Goal: Transaction & Acquisition: Book appointment/travel/reservation

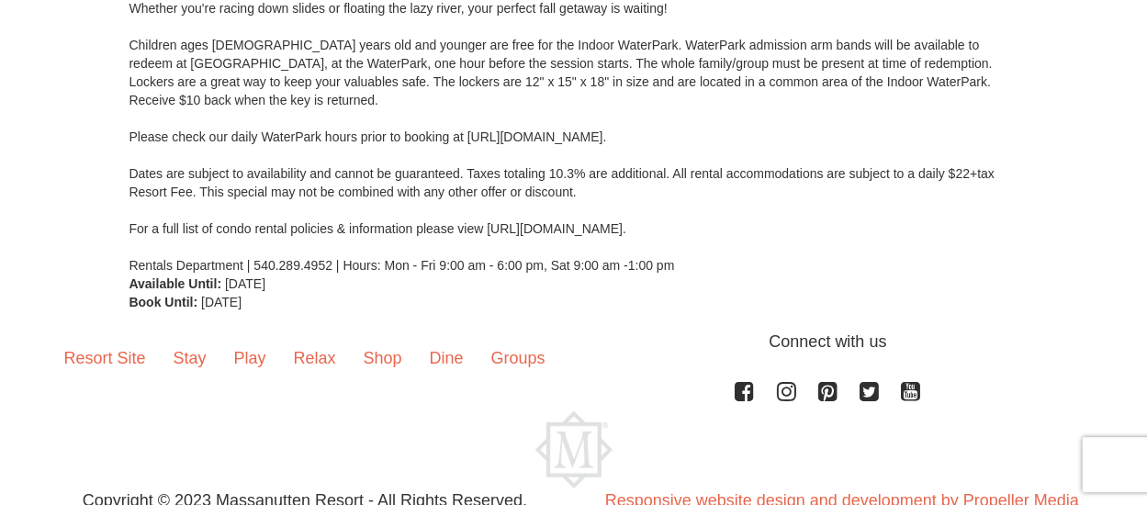
scroll to position [413, 0]
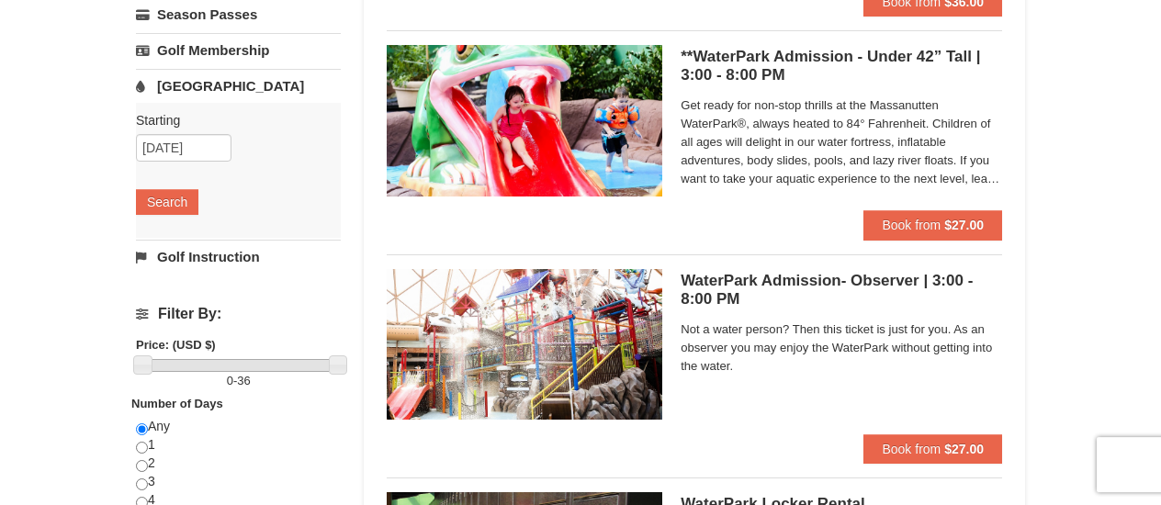
scroll to position [366, 0]
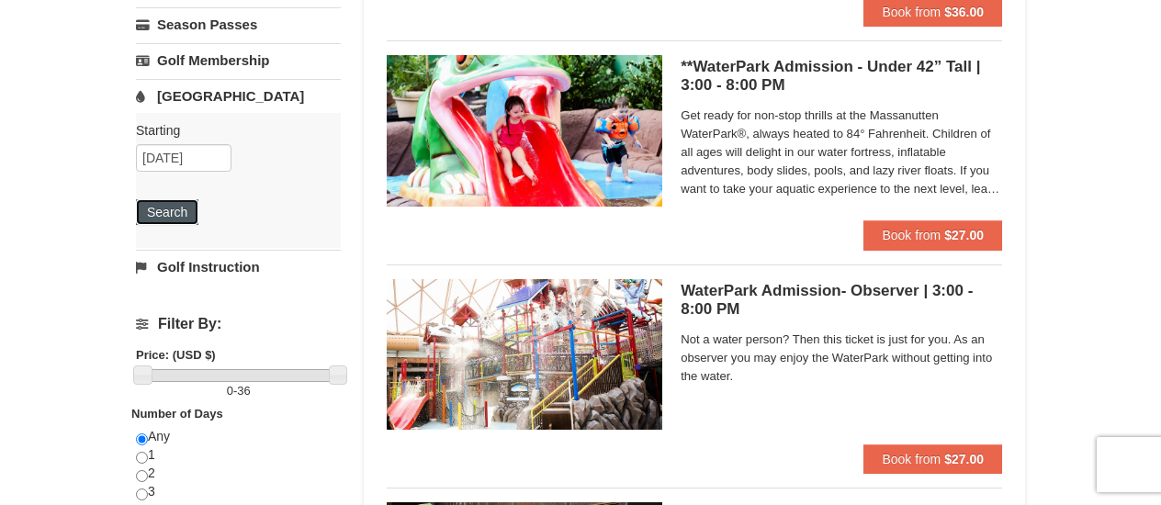
click at [172, 204] on button "Search" at bounding box center [167, 212] width 62 height 26
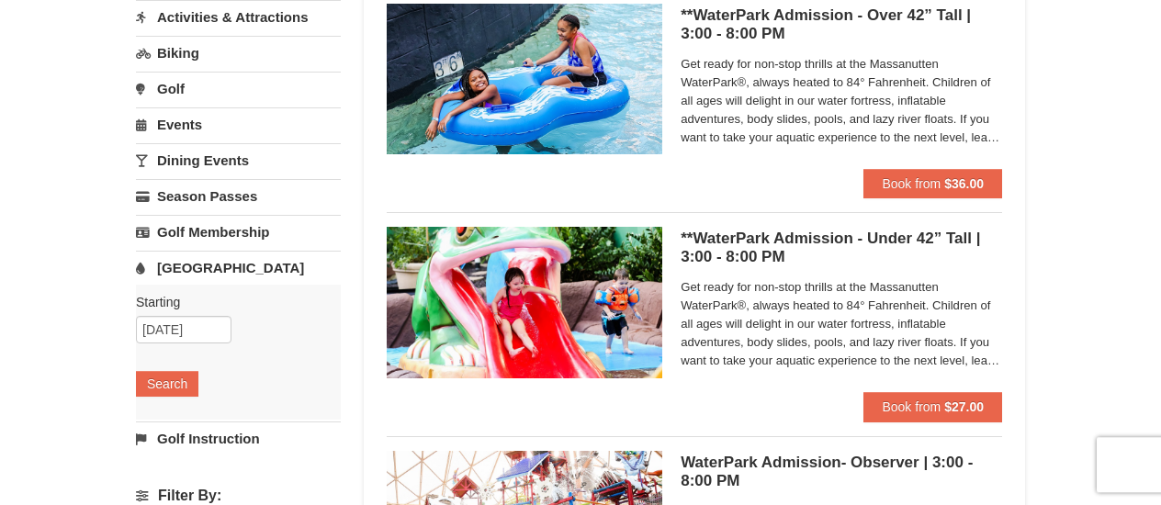
scroll to position [205, 0]
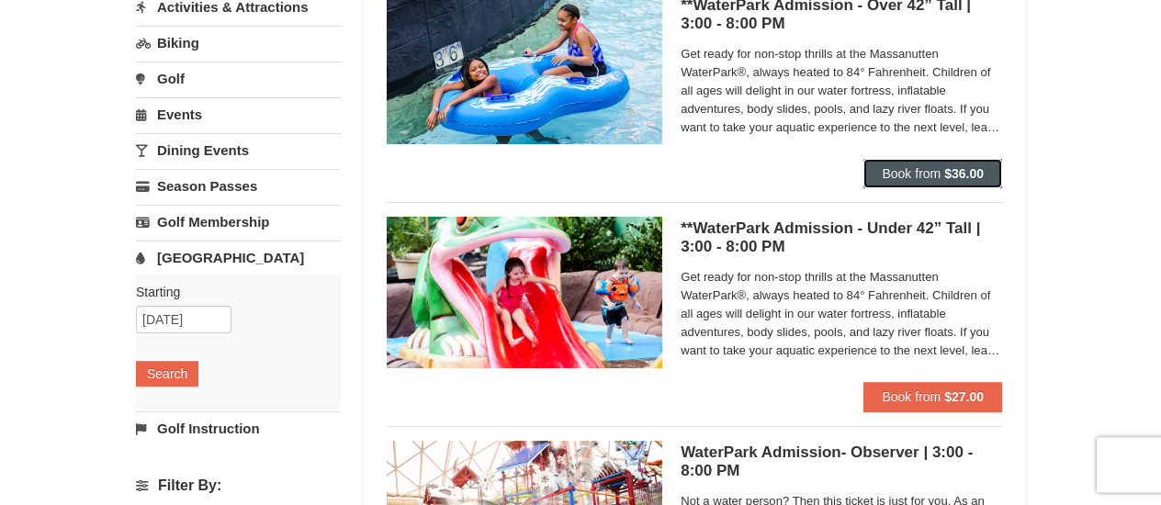
click at [884, 180] on span "Book from" at bounding box center [910, 173] width 59 height 15
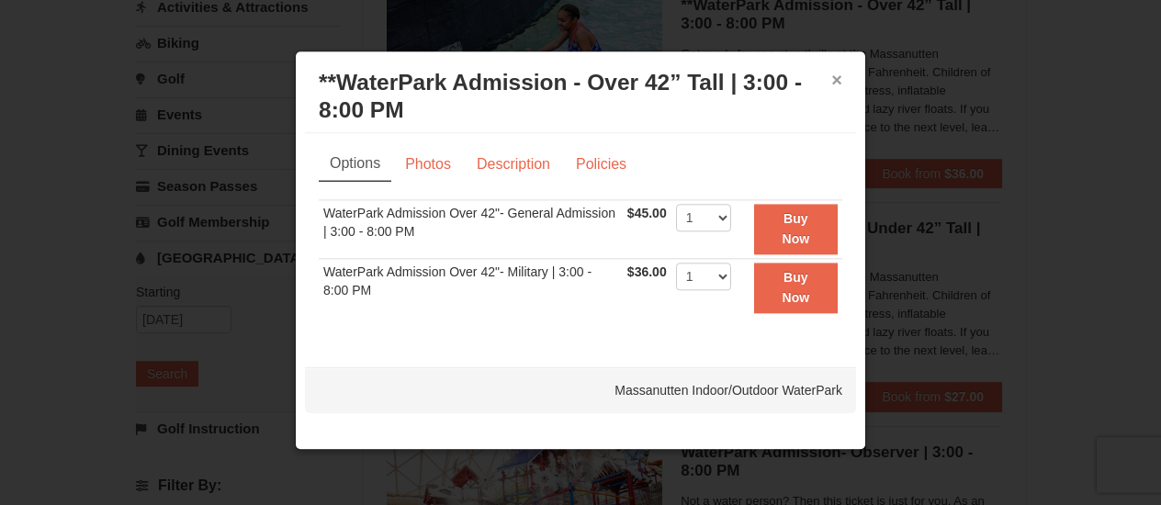
click at [835, 83] on button "×" at bounding box center [836, 80] width 11 height 18
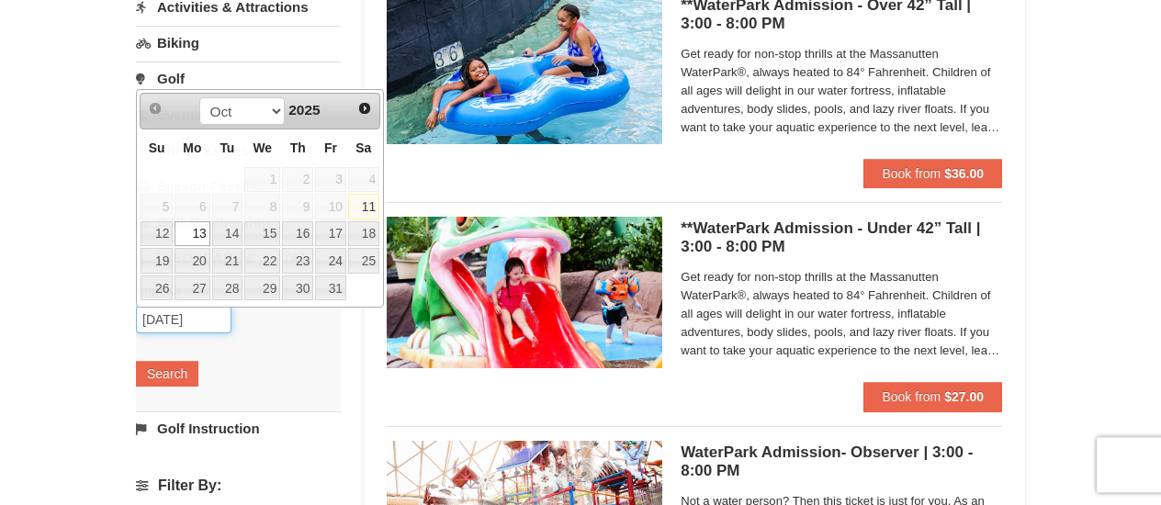
click at [204, 321] on input "[DATE]" at bounding box center [183, 320] width 95 height 28
click at [936, 173] on span "Book from" at bounding box center [910, 173] width 59 height 15
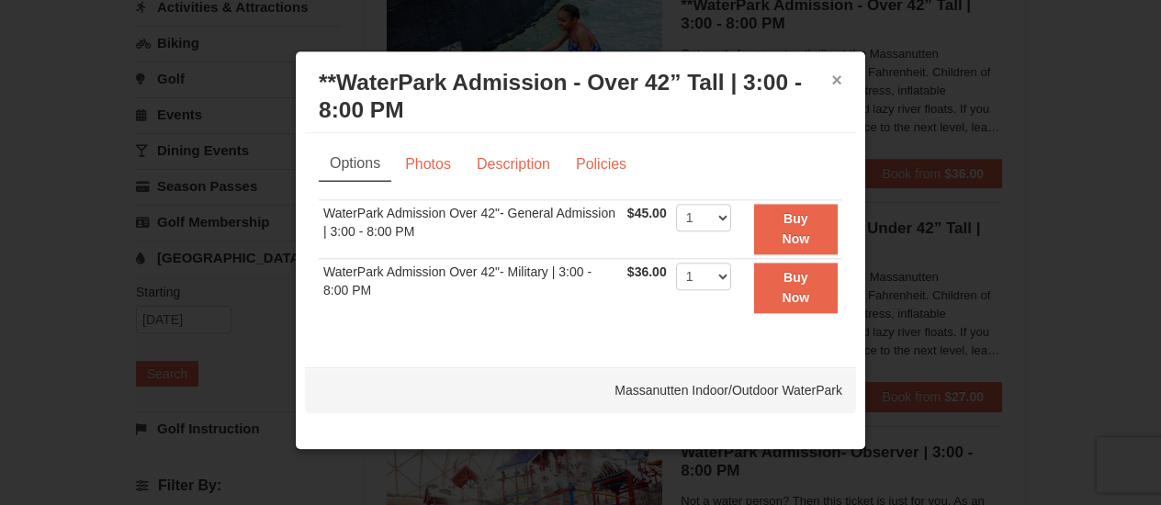
click at [841, 78] on button "×" at bounding box center [836, 80] width 11 height 18
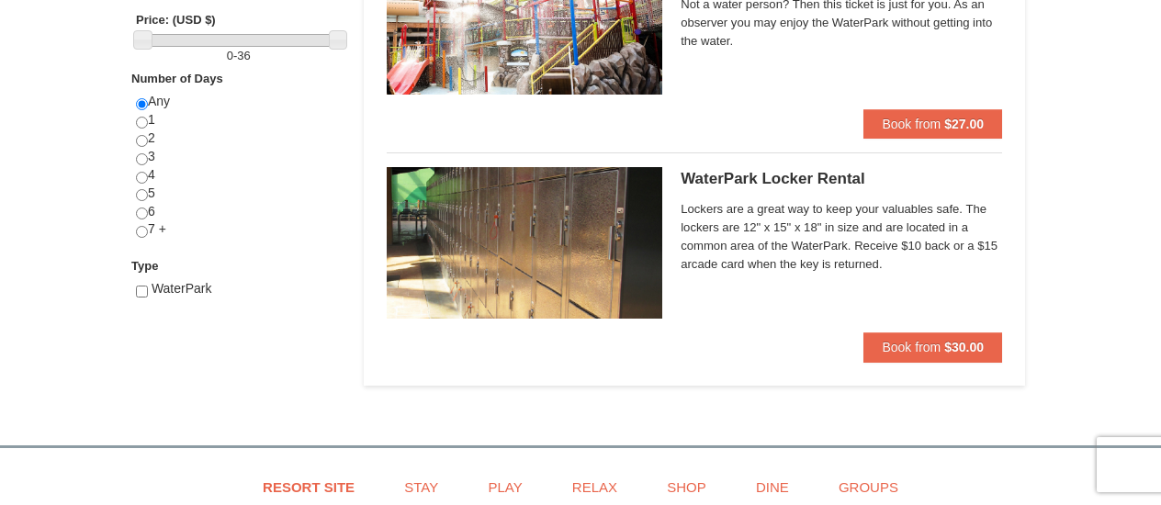
scroll to position [713, 0]
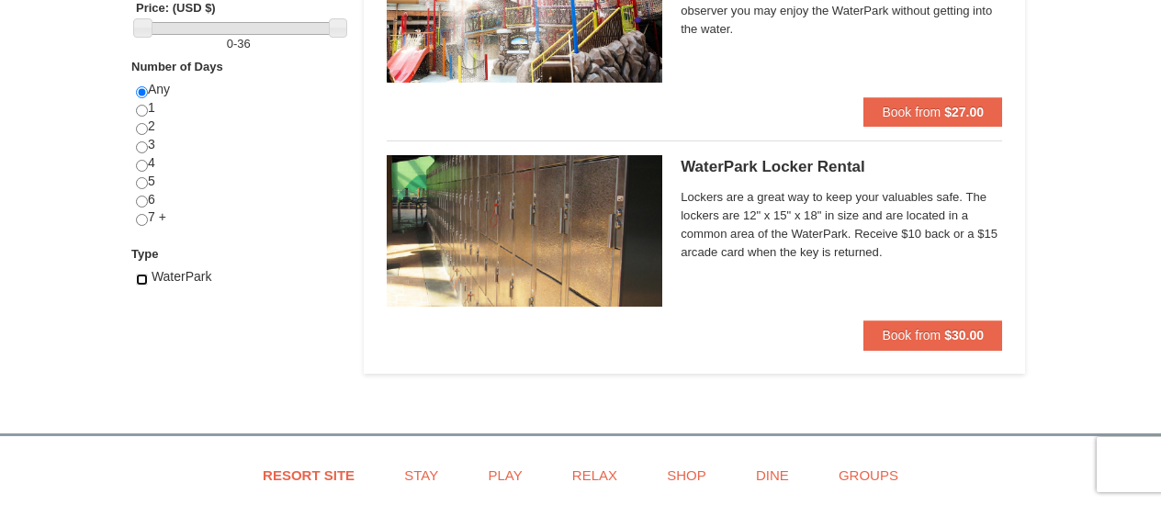
click at [146, 275] on input "checkbox" at bounding box center [142, 280] width 12 height 12
checkbox input "true"
click at [143, 126] on input "radio" at bounding box center [142, 129] width 12 height 12
radio input "true"
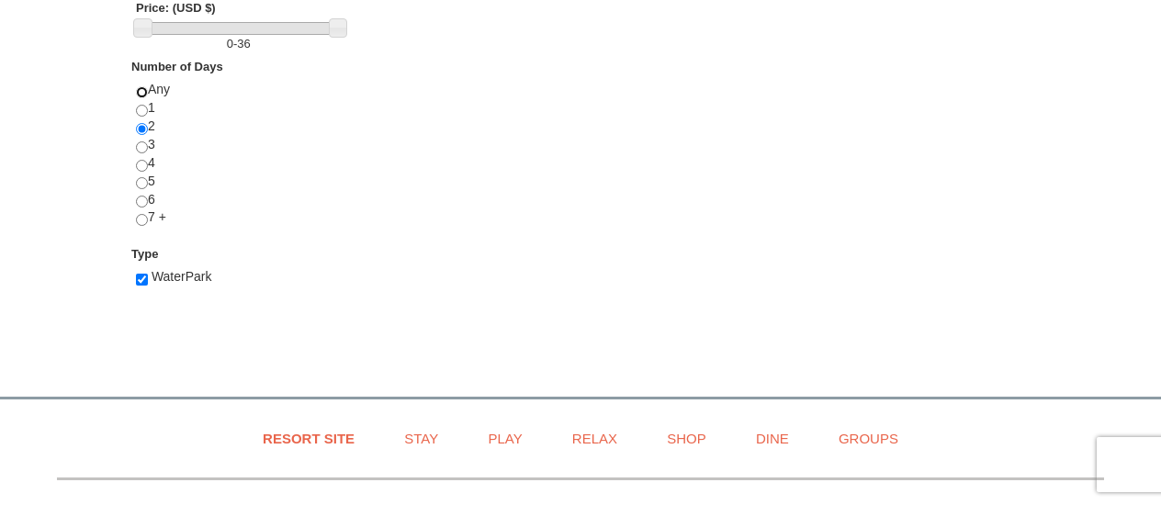
click at [147, 86] on input "radio" at bounding box center [142, 92] width 12 height 12
radio input "true"
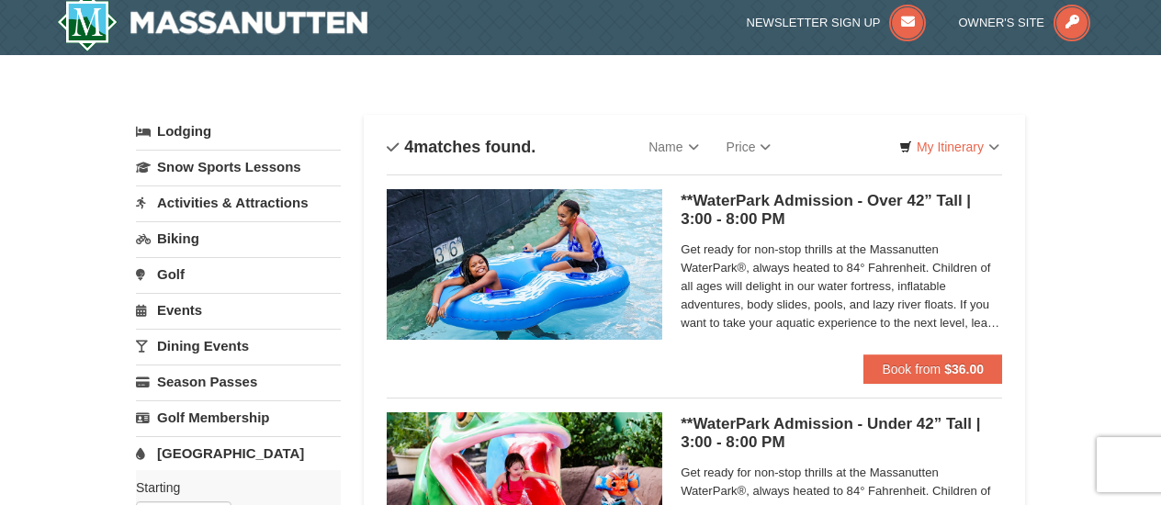
scroll to position [0, 0]
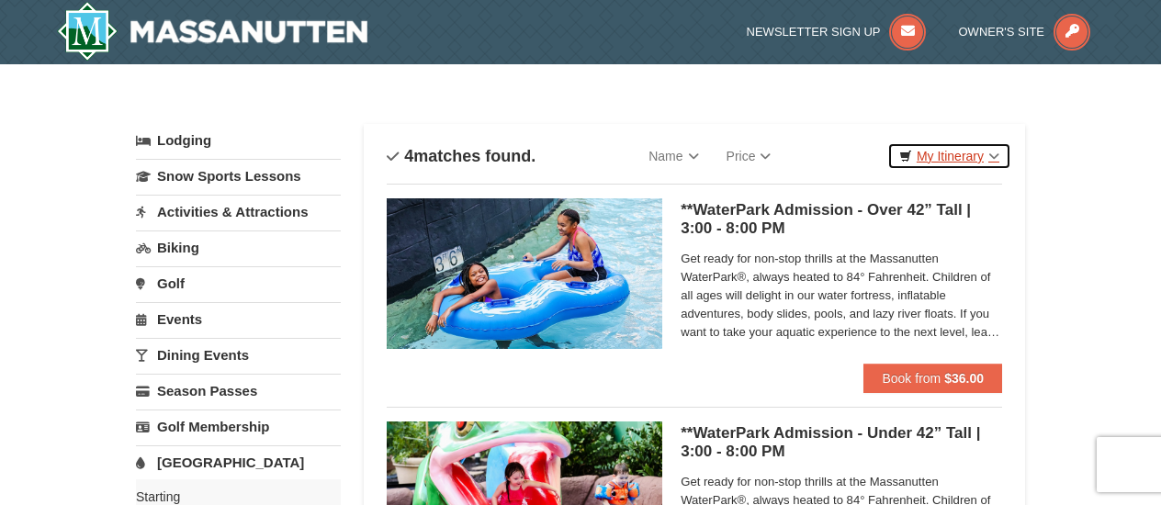
click at [994, 154] on link "My Itinerary" at bounding box center [949, 156] width 124 height 28
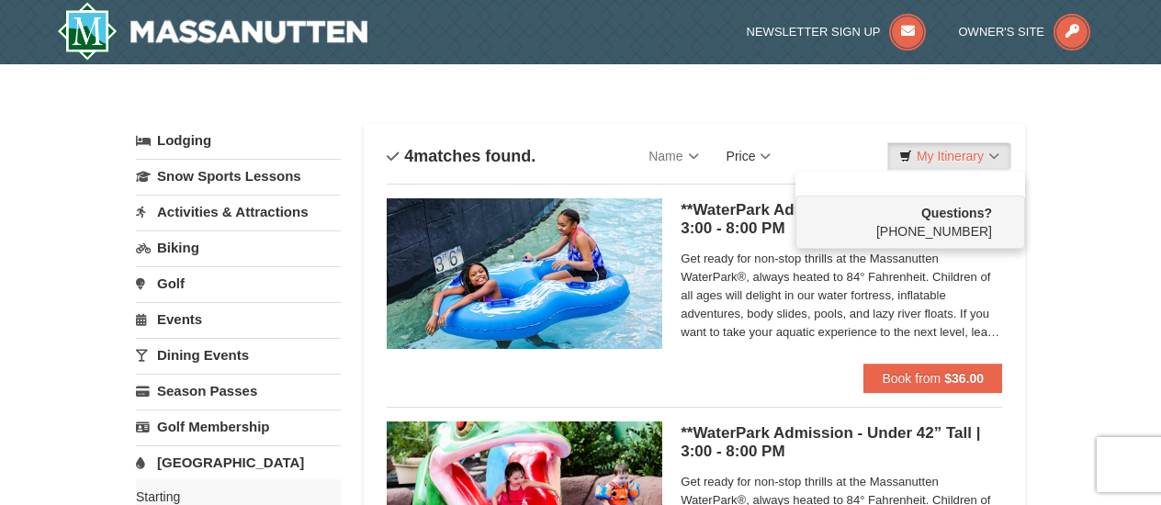
click at [777, 153] on link "Price" at bounding box center [749, 156] width 73 height 37
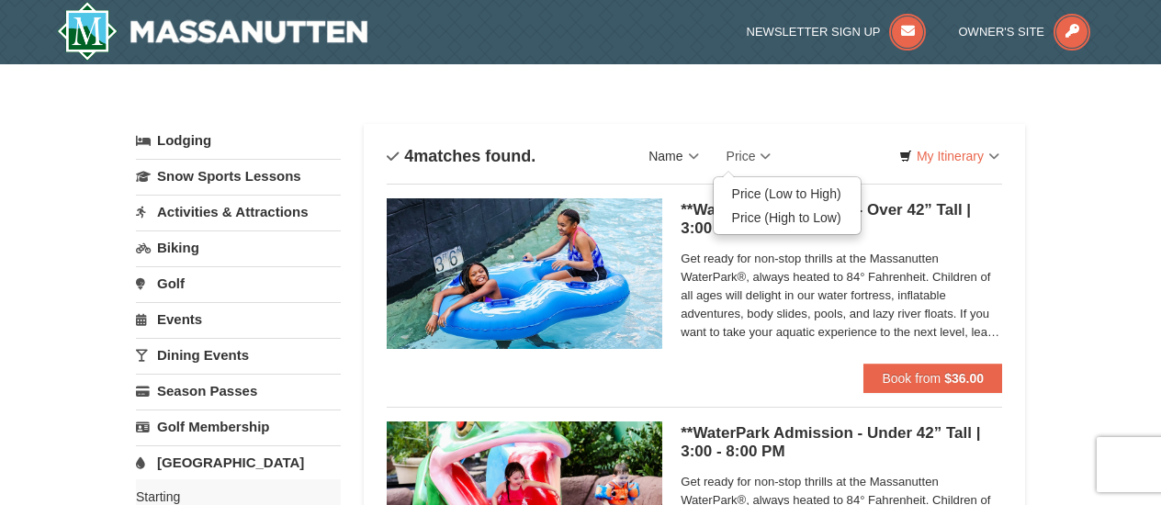
click at [697, 157] on link "Name" at bounding box center [672, 156] width 77 height 37
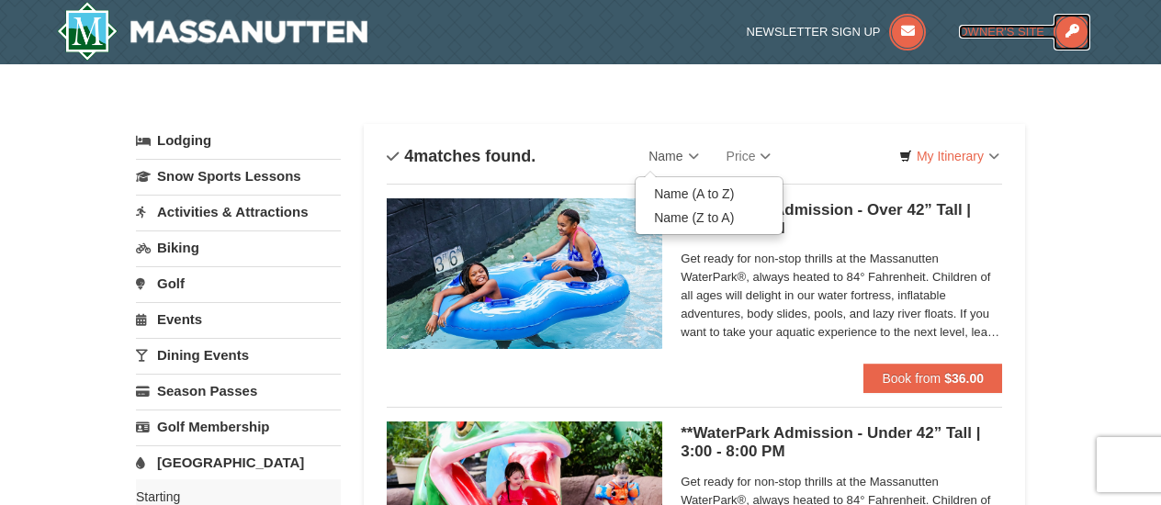
click at [1073, 30] on icon at bounding box center [1071, 32] width 37 height 37
